Goal: Task Accomplishment & Management: Manage account settings

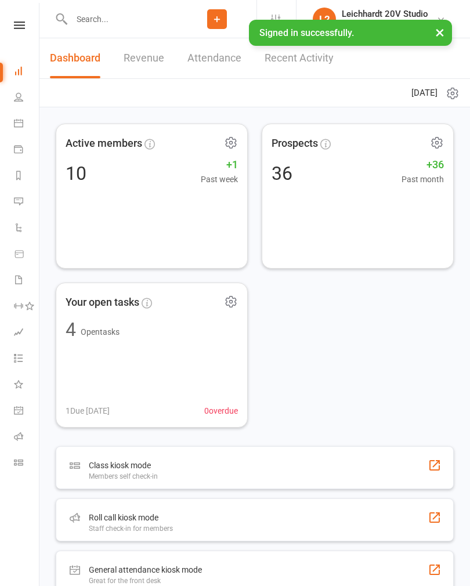
click at [20, 203] on icon at bounding box center [18, 201] width 9 height 9
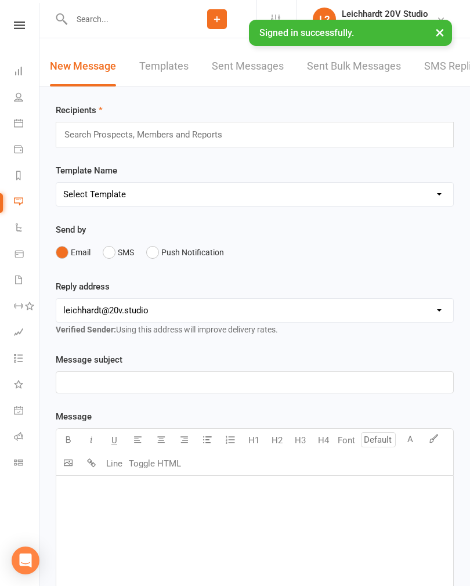
click at [453, 78] on link "SMS Replies 1" at bounding box center [459, 66] width 70 height 40
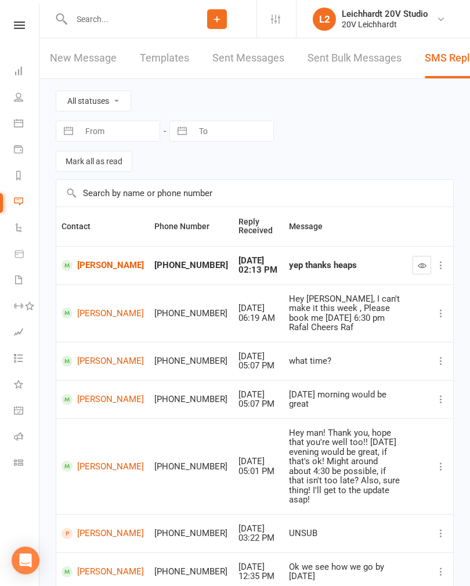
click at [418, 268] on icon "button" at bounding box center [422, 265] width 9 height 9
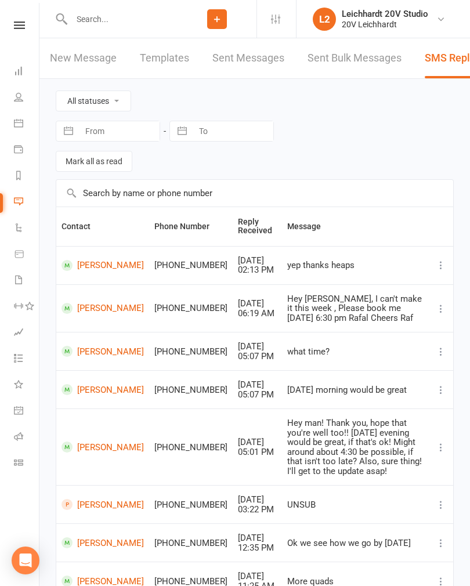
click at [24, 124] on link "Calendar" at bounding box center [27, 124] width 26 height 26
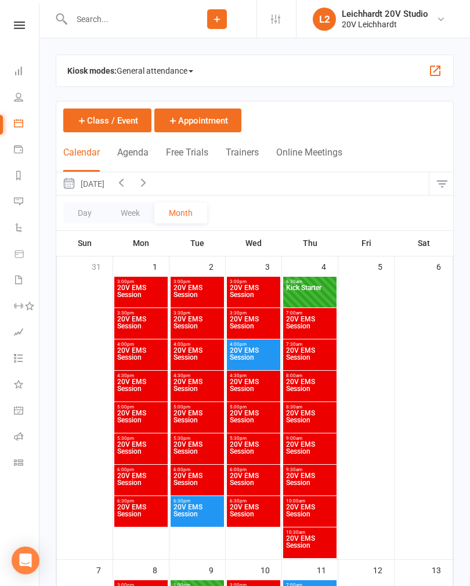
click at [106, 187] on button "[DATE]" at bounding box center [83, 183] width 54 height 23
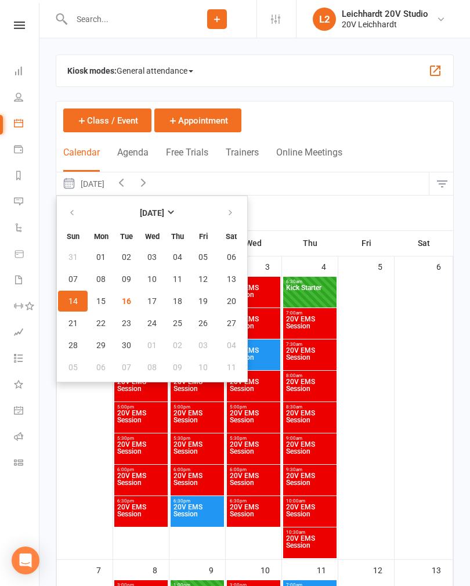
click at [129, 153] on button "Agenda" at bounding box center [132, 159] width 31 height 25
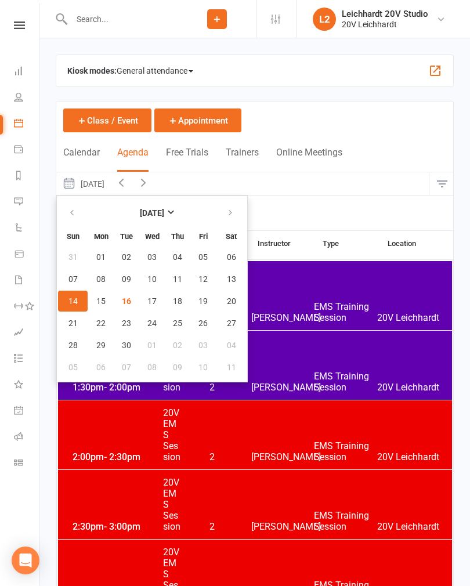
click at [101, 188] on button "Tuesday, Sep 16, 2025" at bounding box center [83, 183] width 54 height 23
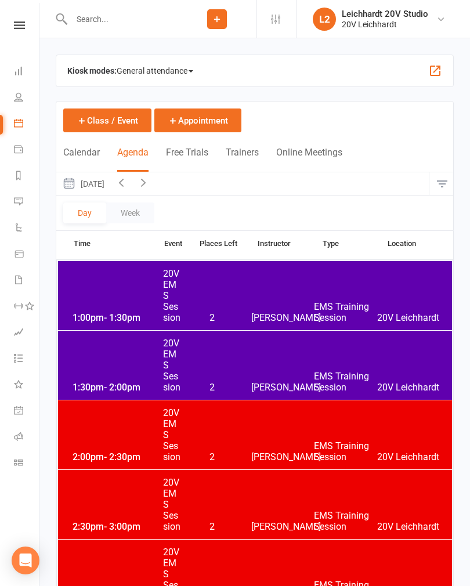
click at [104, 183] on button "Tuesday, Sep 16, 2025" at bounding box center [83, 183] width 54 height 23
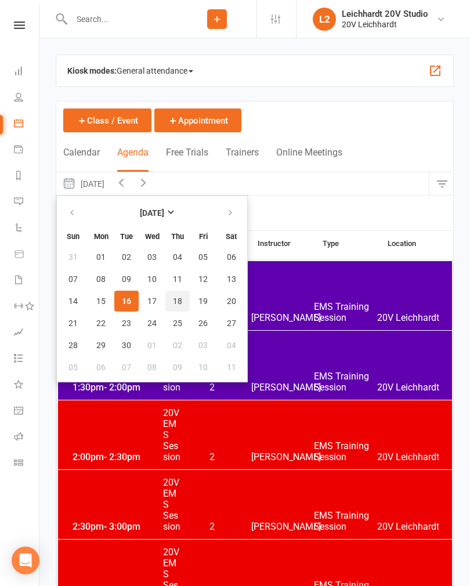
click at [175, 304] on span "18" at bounding box center [177, 300] width 9 height 9
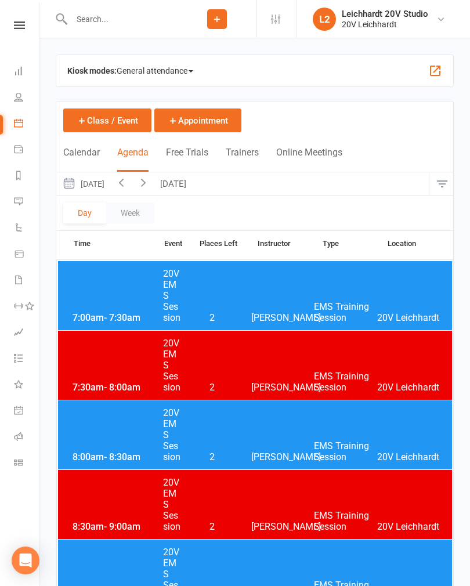
click at [118, 299] on div "7:00am - 7:30am 20V EMS Session 2 Joel Cox EMS Training Session 20V Leichhardt" at bounding box center [255, 295] width 394 height 69
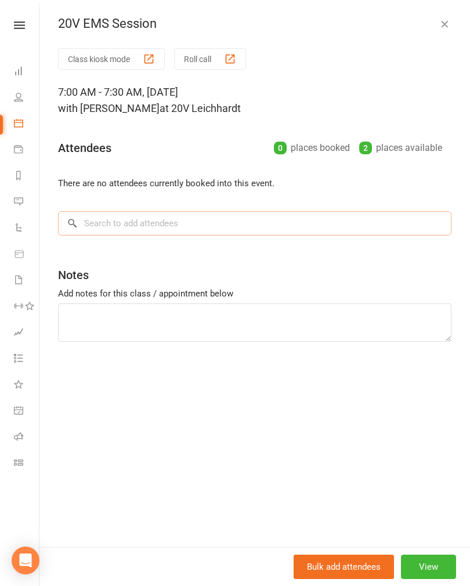
click at [97, 235] on input "search" at bounding box center [254, 223] width 393 height 24
type input "Kiri"
click at [103, 249] on div "Kiri Olsen" at bounding box center [113, 247] width 67 height 17
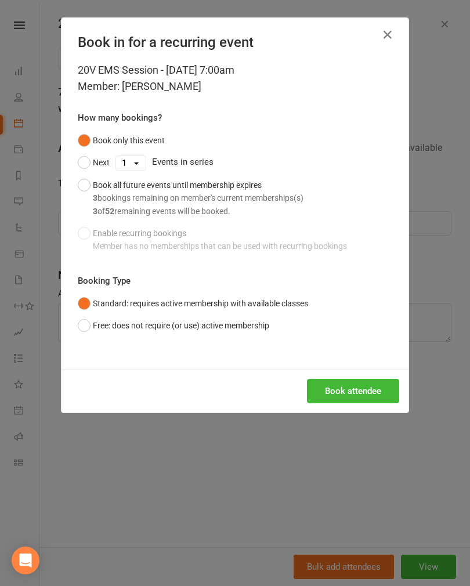
click at [328, 397] on button "Book attendee" at bounding box center [353, 391] width 92 height 24
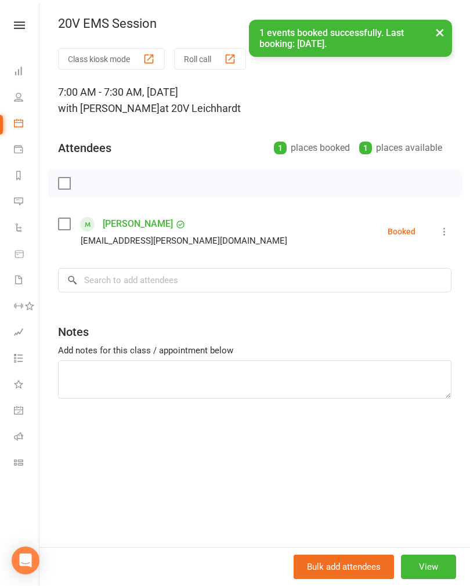
click at [440, 41] on button "×" at bounding box center [439, 32] width 21 height 25
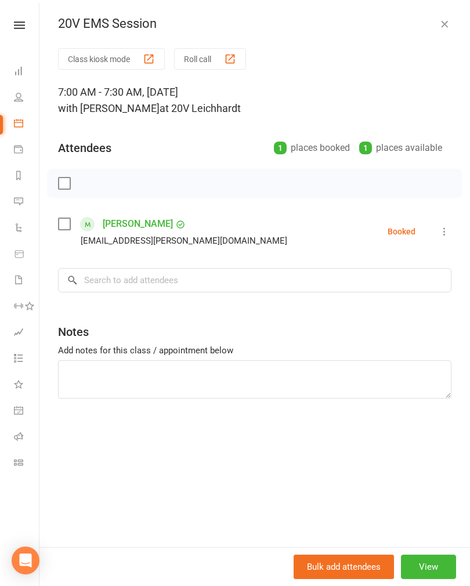
click at [440, 30] on button "button" at bounding box center [444, 24] width 14 height 14
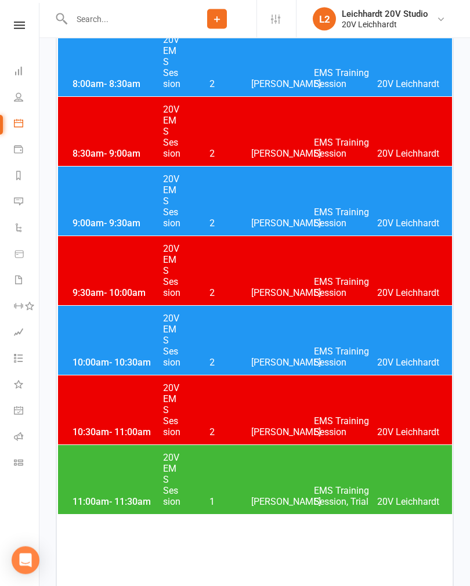
scroll to position [498, 0]
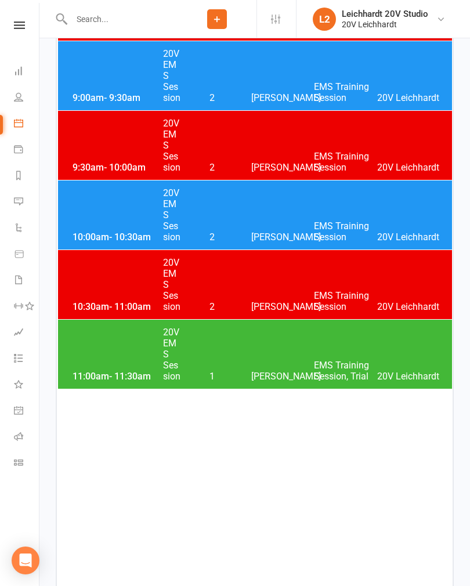
click at [128, 342] on div "11:00am - 11:30am 20V EMS Session 1 Joel Cox EMS Training Session, Trial 20V Le…" at bounding box center [255, 354] width 394 height 69
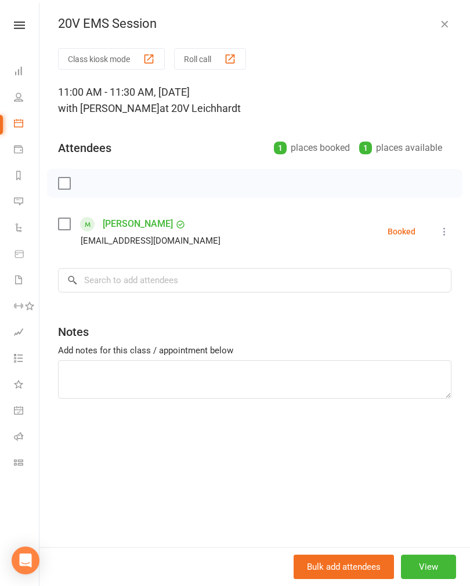
click at [440, 32] on div "20V EMS Session Class kiosk mode Roll call 11:00 AM - 11:30 AM, Thursday, Septe…" at bounding box center [254, 293] width 430 height 586
click at [437, 32] on div "20V EMS Session Class kiosk mode Roll call 11:00 AM - 11:30 AM, Thursday, Septe…" at bounding box center [254, 293] width 430 height 586
click at [440, 30] on button "button" at bounding box center [444, 24] width 14 height 14
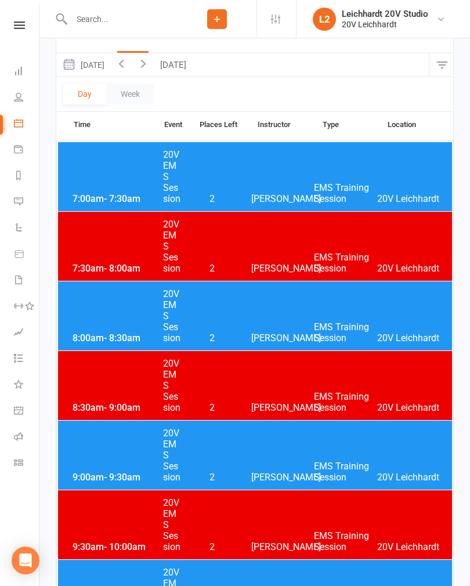
scroll to position [0, 0]
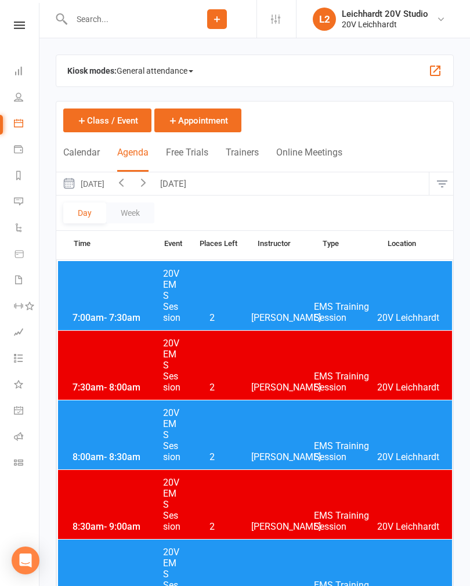
click at [132, 194] on button "button" at bounding box center [121, 183] width 22 height 23
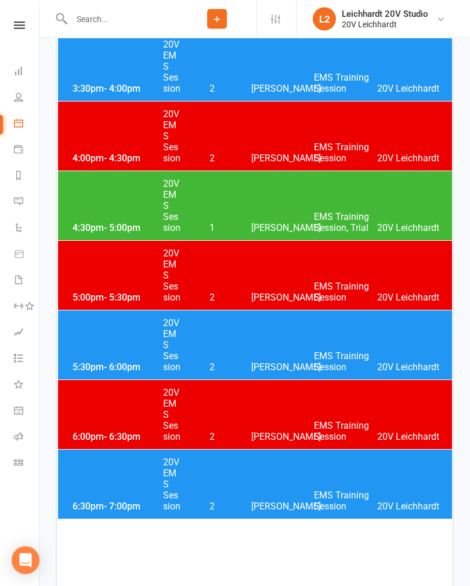
click at [114, 227] on span "- 5:00pm" at bounding box center [122, 228] width 37 height 11
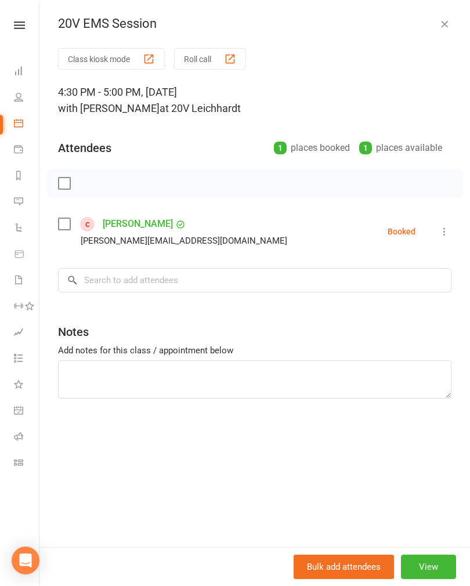
click at [437, 40] on div "20V EMS Session Class kiosk mode Roll call 4:30 PM - 5:00 PM, Wednesday, Septem…" at bounding box center [254, 293] width 430 height 586
click at [439, 26] on icon "button" at bounding box center [444, 24] width 12 height 12
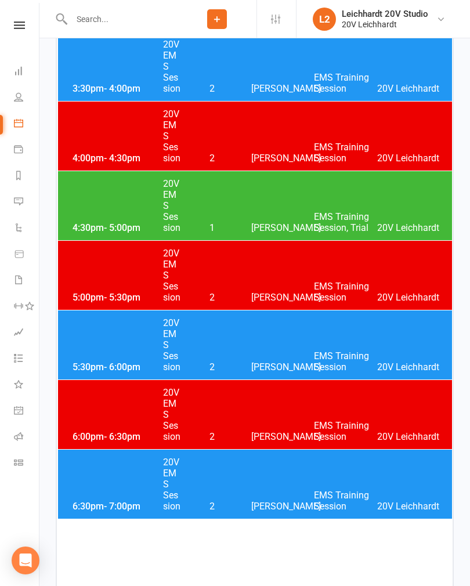
click at [32, 206] on link "Messages" at bounding box center [27, 203] width 26 height 26
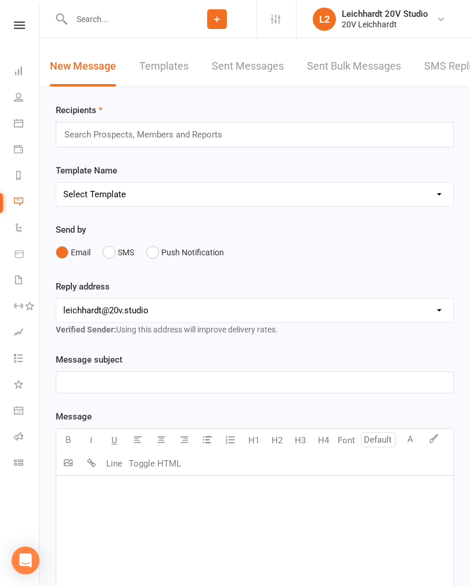
click at [445, 65] on link "SMS Replies" at bounding box center [453, 66] width 58 height 40
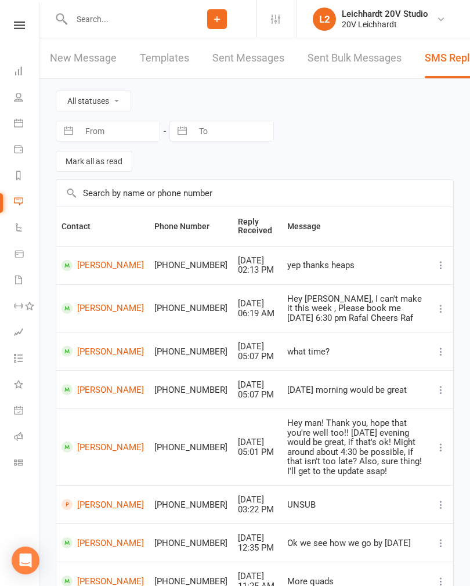
click at [20, 110] on link "People" at bounding box center [27, 98] width 26 height 26
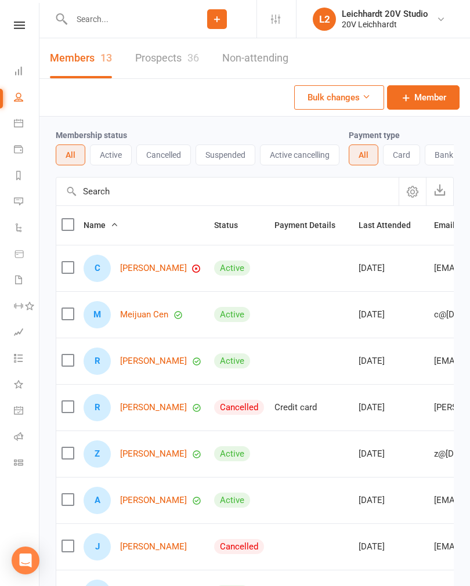
click at [170, 60] on link "Prospects 36" at bounding box center [167, 58] width 64 height 40
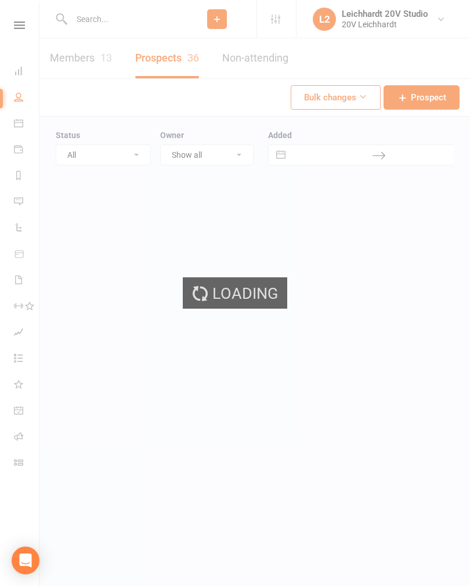
select select "100"
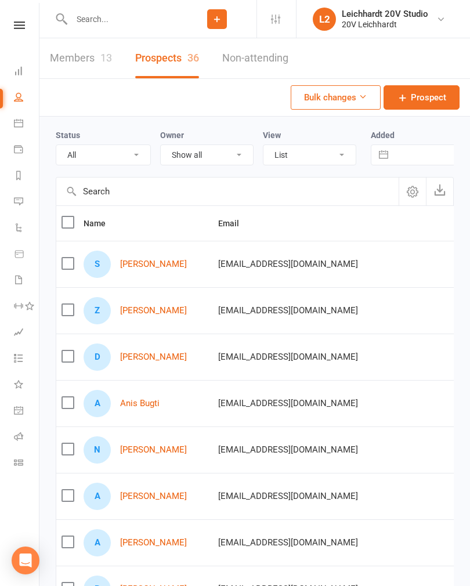
click at [137, 261] on link "Shaz Maughan" at bounding box center [153, 264] width 67 height 10
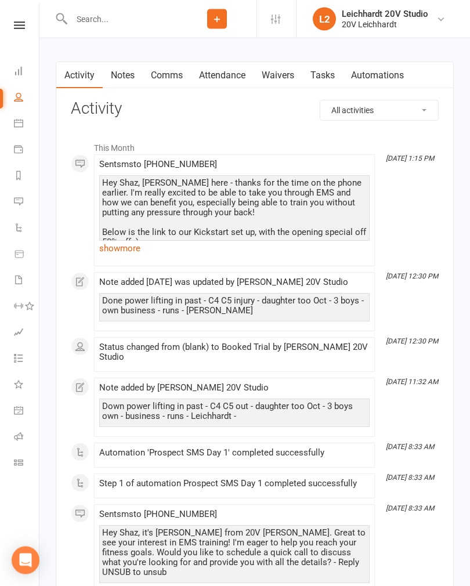
scroll to position [1291, 0]
click at [115, 253] on link "show more" at bounding box center [234, 248] width 270 height 16
